Goal: Task Accomplishment & Management: Use online tool/utility

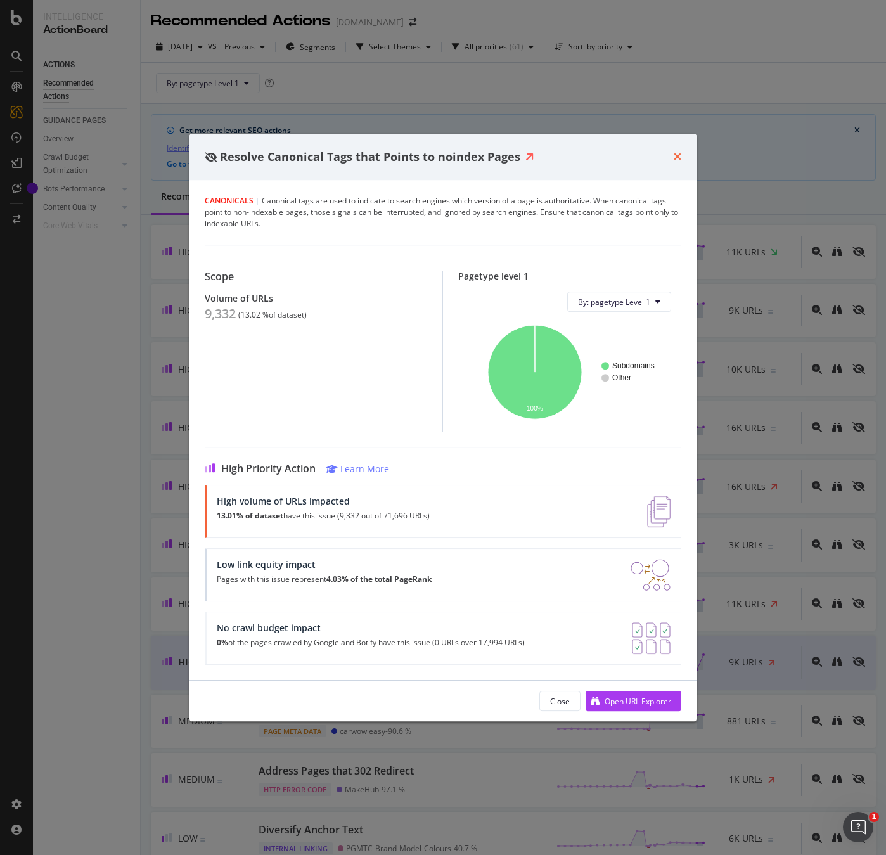
click at [675, 155] on icon "times" at bounding box center [678, 156] width 8 height 10
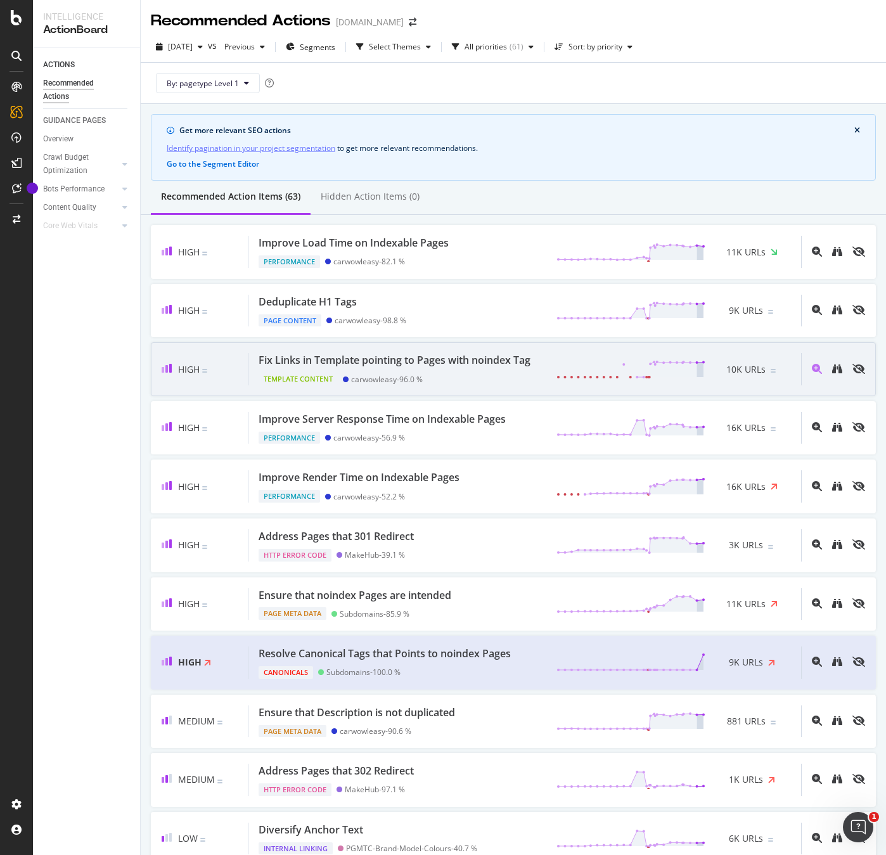
click at [505, 368] on div "Fix Links in Template pointing to Pages with noindex Tag" at bounding box center [395, 360] width 272 height 15
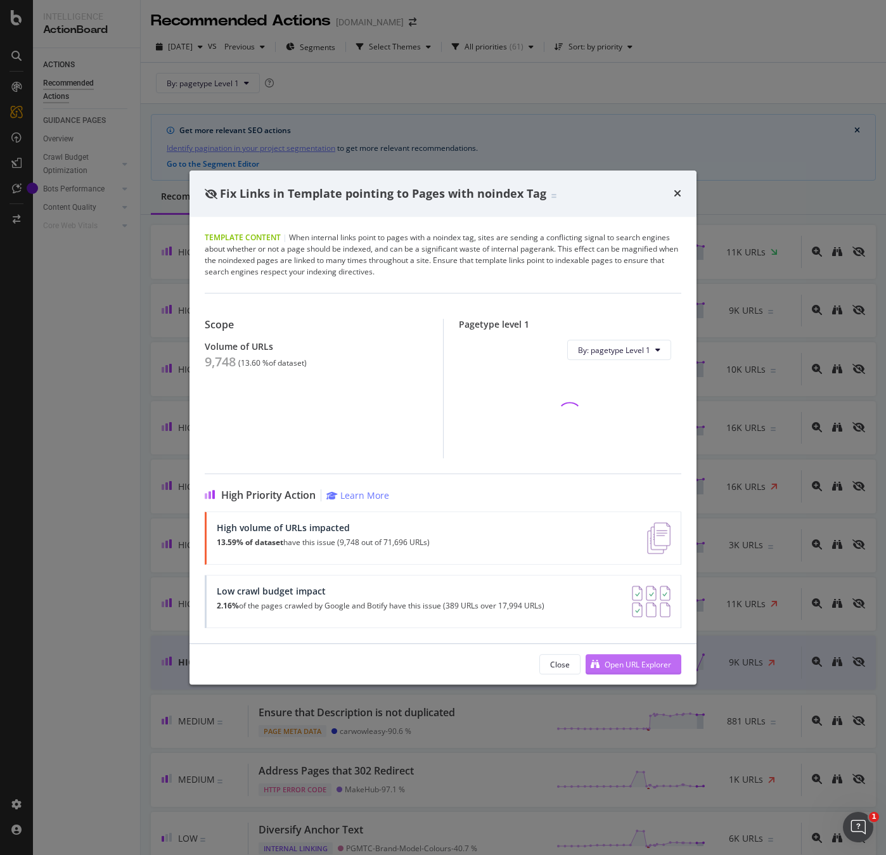
click at [628, 665] on div "Open URL Explorer" at bounding box center [638, 664] width 67 height 11
click at [262, 598] on div "Low crawl budget impact 2.16% of the pages crawled by Google and Botify have th…" at bounding box center [381, 602] width 328 height 32
click at [674, 195] on icon "times" at bounding box center [678, 193] width 8 height 10
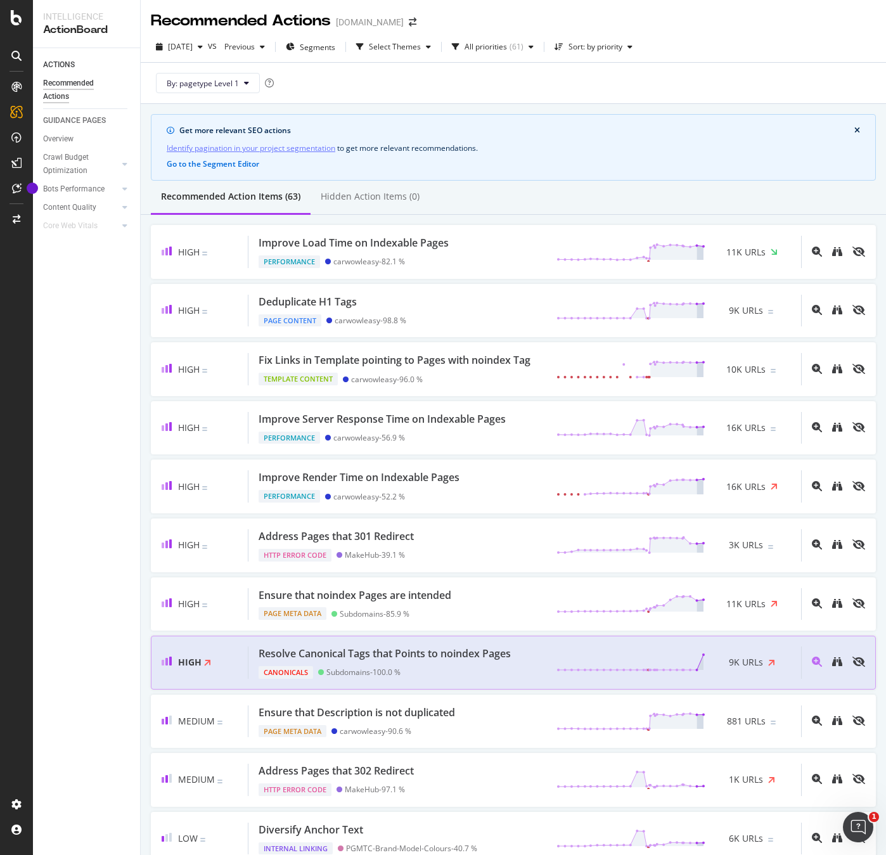
click at [451, 661] on div "Resolve Canonical Tags that Points to noindex Pages" at bounding box center [385, 654] width 252 height 15
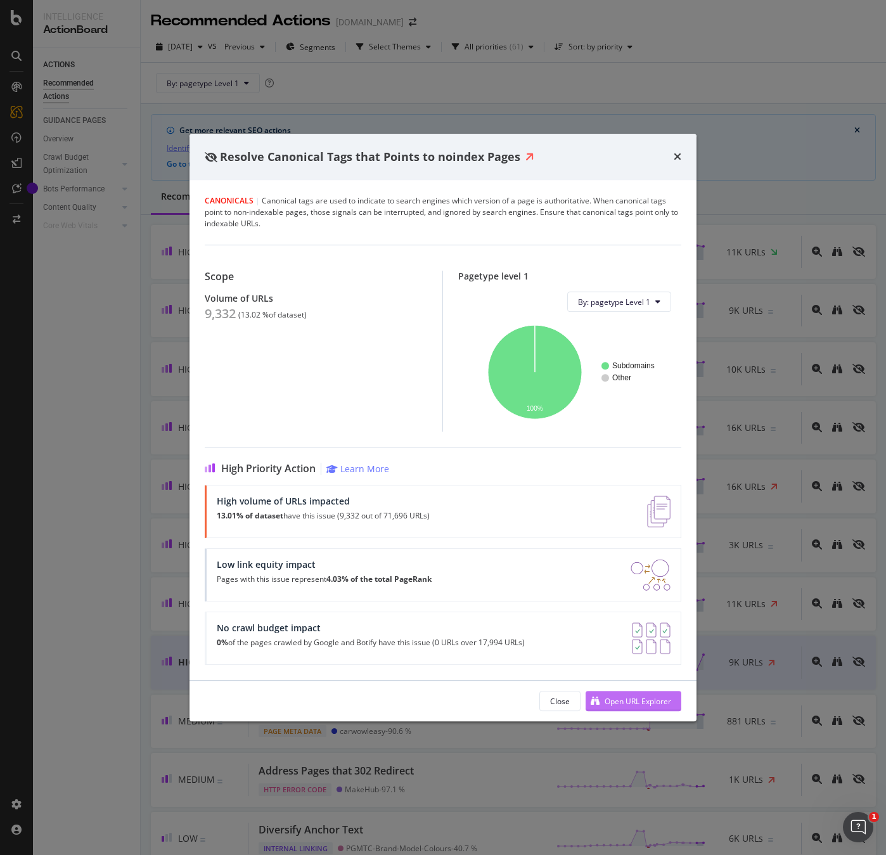
click at [668, 701] on div "Open URL Explorer" at bounding box center [638, 701] width 67 height 11
click at [507, 357] on icon "A chart." at bounding box center [535, 372] width 94 height 94
click at [674, 155] on icon "times" at bounding box center [678, 156] width 8 height 10
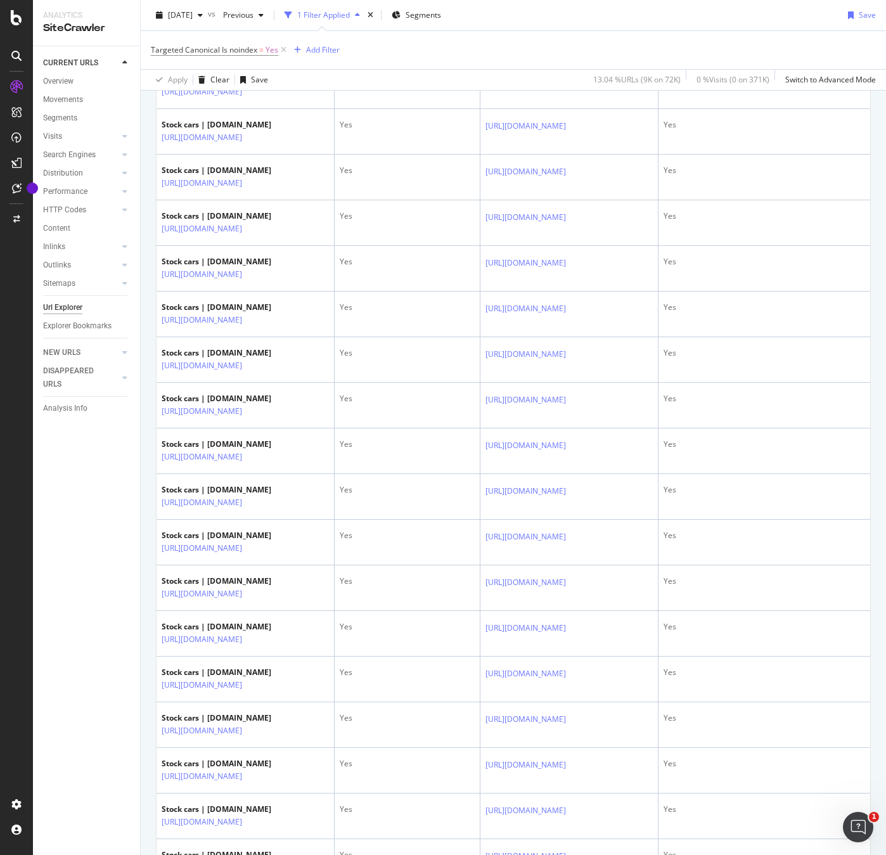
scroll to position [1502, 0]
